Goal: Find specific page/section: Find specific page/section

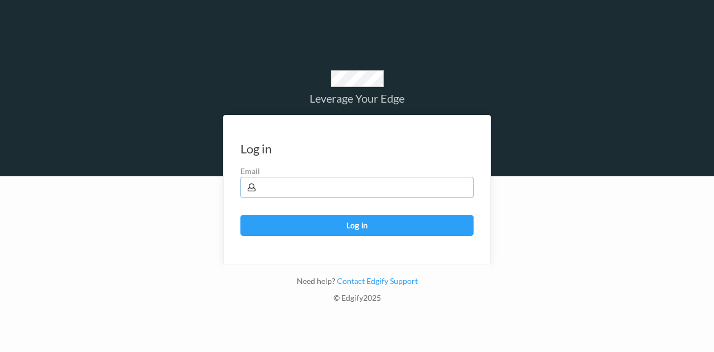
click at [331, 189] on input "text" at bounding box center [356, 187] width 233 height 21
drag, startPoint x: 331, startPoint y: 189, endPoint x: 305, endPoint y: 166, distance: 34.4
click at [305, 166] on div "Email" at bounding box center [356, 182] width 233 height 32
click at [305, 166] on label "Email" at bounding box center [356, 171] width 233 height 11
drag, startPoint x: 577, startPoint y: 224, endPoint x: 564, endPoint y: 220, distance: 12.9
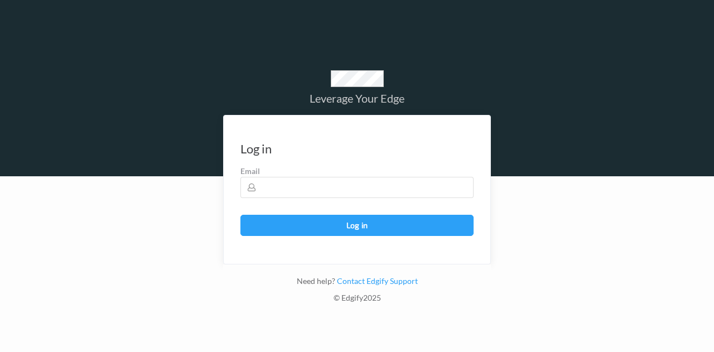
click at [573, 222] on div at bounding box center [357, 264] width 714 height 176
click at [305, 185] on input "text" at bounding box center [356, 187] width 233 height 21
type input "[EMAIL_ADDRESS][PERSON_NAME][DOMAIN_NAME]"
click at [240, 215] on button "Log in" at bounding box center [356, 225] width 233 height 21
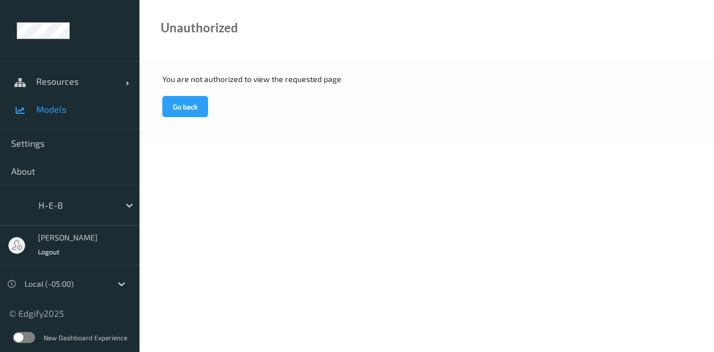
click at [65, 110] on span "Models" at bounding box center [82, 109] width 92 height 11
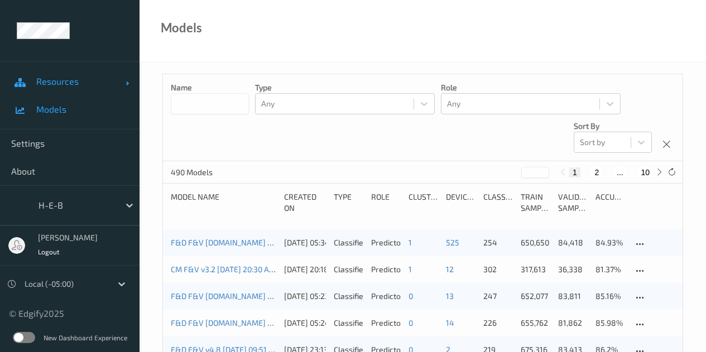
click at [126, 80] on span at bounding box center [127, 81] width 3 height 11
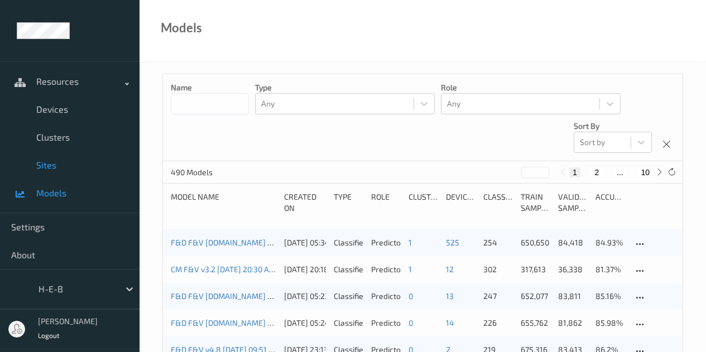
click at [48, 164] on span "Sites" at bounding box center [82, 165] width 92 height 11
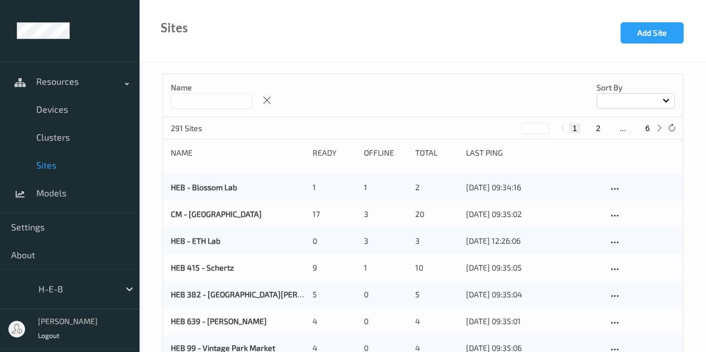
click at [238, 102] on input at bounding box center [211, 101] width 81 height 16
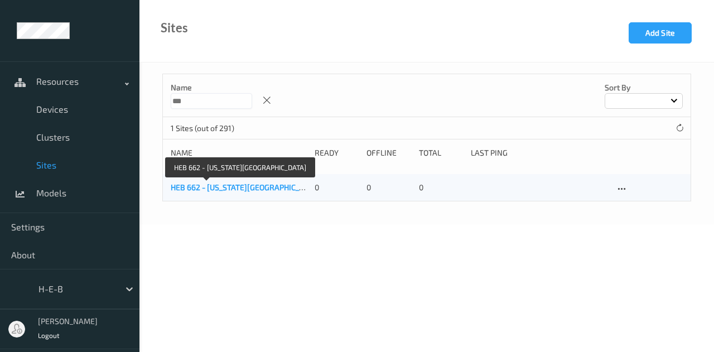
type input "***"
click at [218, 184] on link "HEB 662 - Texas City" at bounding box center [245, 186] width 149 height 9
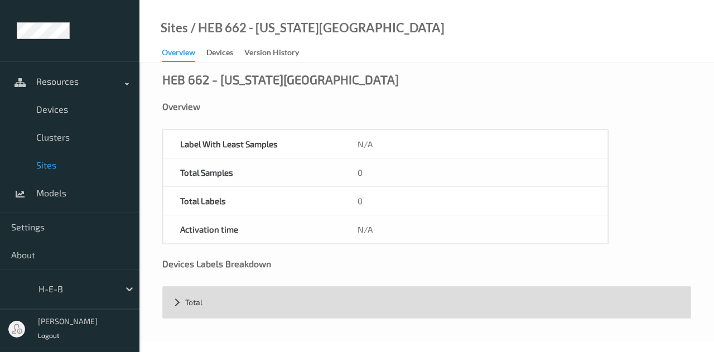
click at [174, 302] on div "Total" at bounding box center [427, 302] width 528 height 31
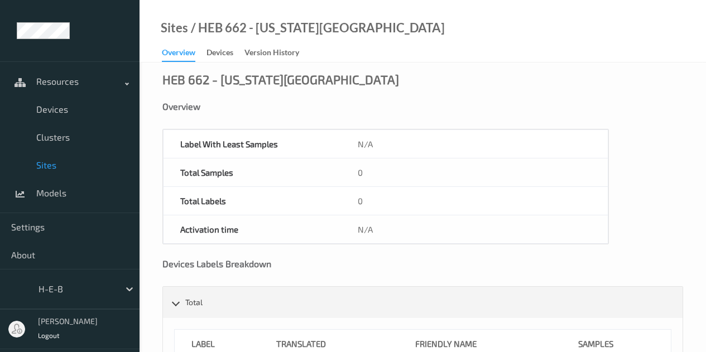
scroll to position [68, 0]
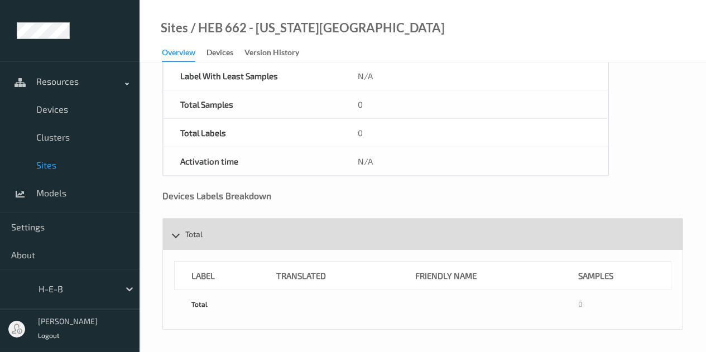
click at [175, 237] on div "Total" at bounding box center [422, 234] width 519 height 31
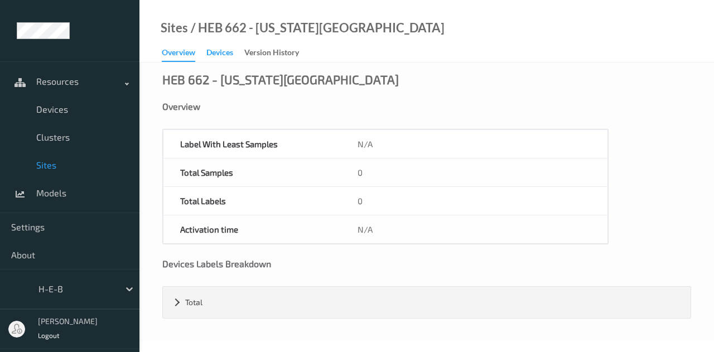
click at [226, 52] on div "Devices" at bounding box center [219, 54] width 27 height 14
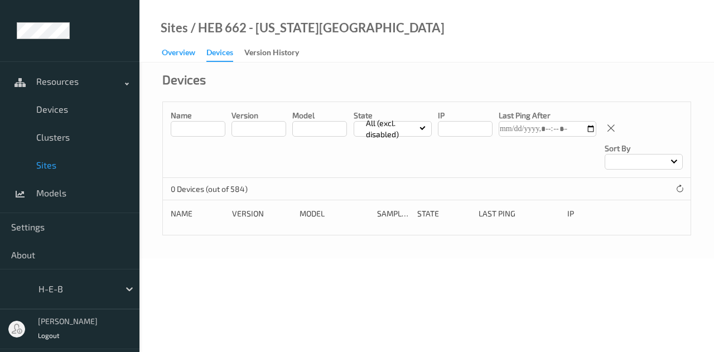
click at [185, 47] on div "Overview" at bounding box center [178, 54] width 33 height 14
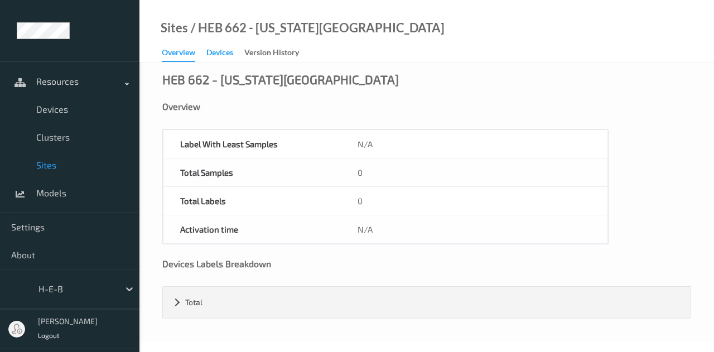
click at [223, 51] on div "Devices" at bounding box center [219, 54] width 27 height 14
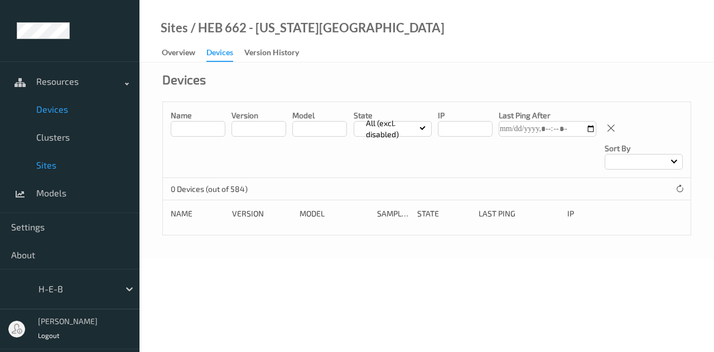
click at [59, 111] on span "Devices" at bounding box center [82, 109] width 92 height 11
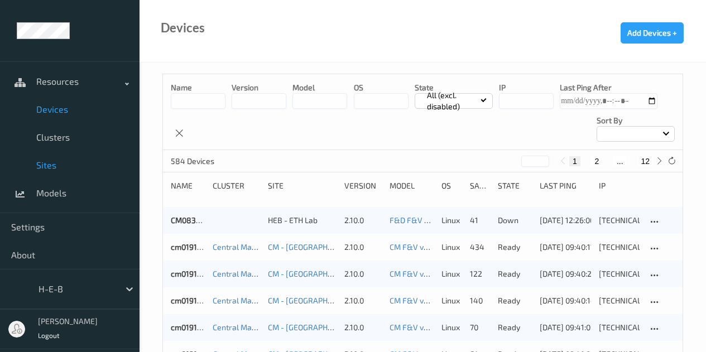
click at [47, 157] on link "Sites" at bounding box center [69, 165] width 139 height 28
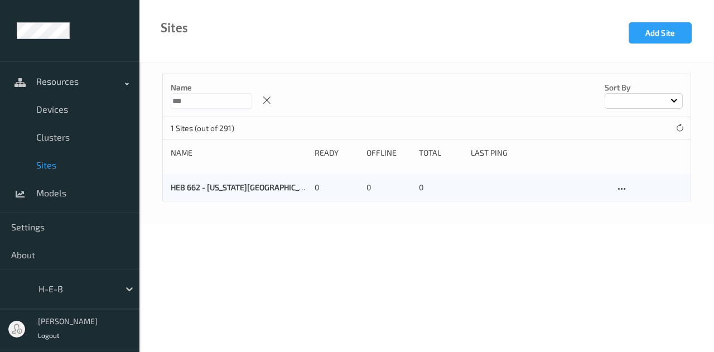
click at [224, 102] on input "***" at bounding box center [211, 101] width 81 height 16
click at [197, 100] on input "***" at bounding box center [211, 101] width 81 height 16
type input "***"
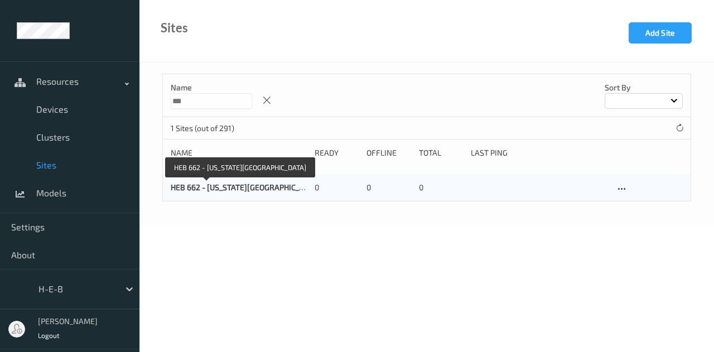
click at [190, 187] on link "HEB 662 - Texas City" at bounding box center [245, 186] width 149 height 9
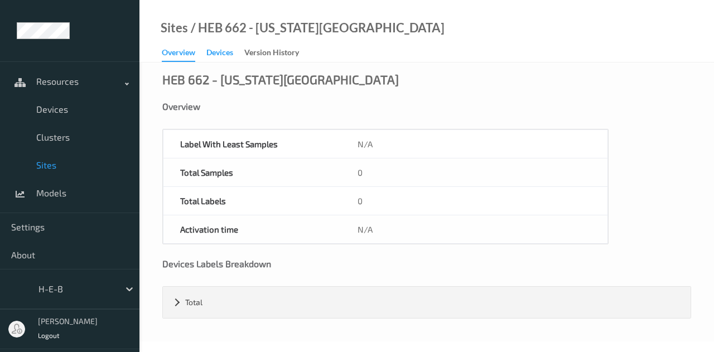
click at [228, 52] on div "Devices" at bounding box center [219, 54] width 27 height 14
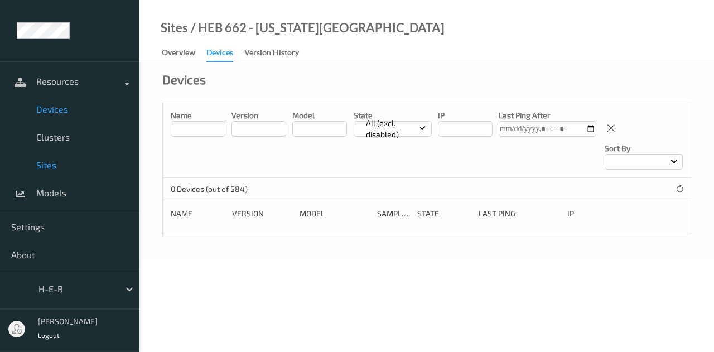
click at [61, 112] on span "Devices" at bounding box center [82, 109] width 92 height 11
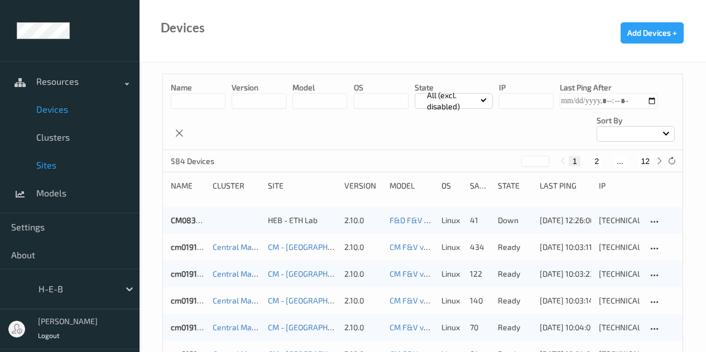
click at [52, 164] on span "Sites" at bounding box center [82, 165] width 92 height 11
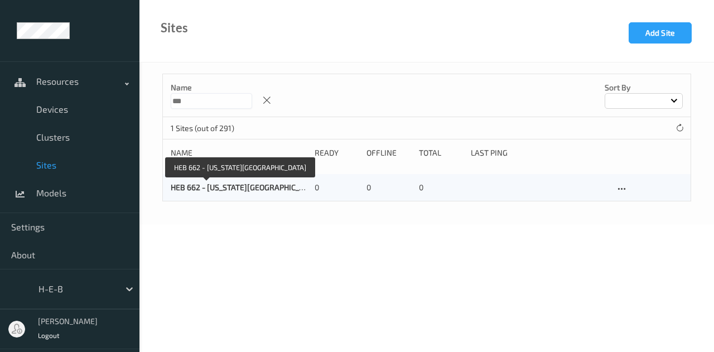
click at [201, 189] on link "HEB 662 - Texas City" at bounding box center [245, 186] width 149 height 9
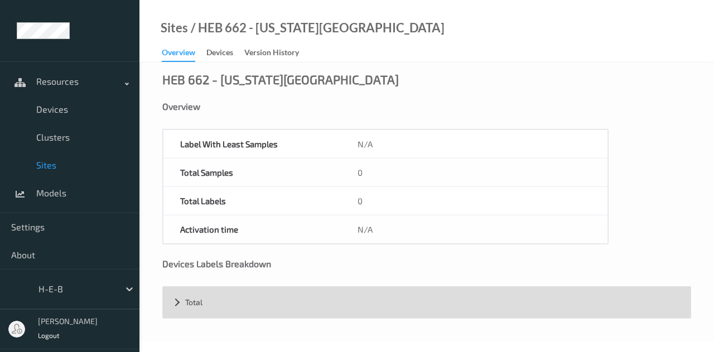
click at [175, 301] on div "Total" at bounding box center [427, 302] width 528 height 31
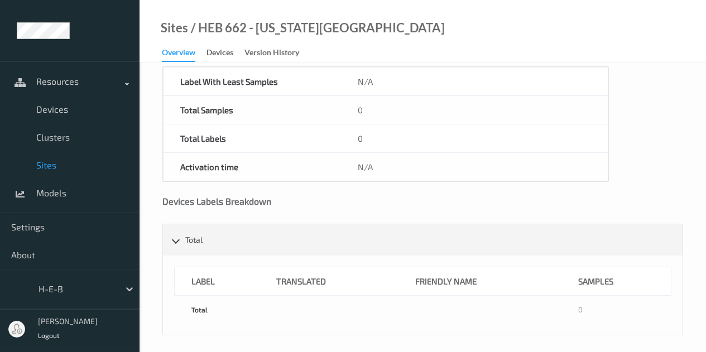
scroll to position [68, 0]
